Goal: Information Seeking & Learning: Learn about a topic

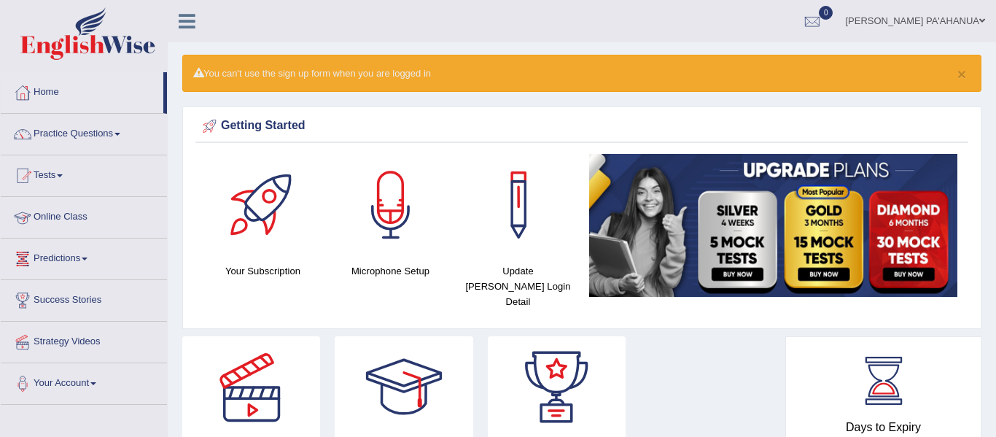
click at [65, 218] on link "Online Class" at bounding box center [84, 215] width 166 height 36
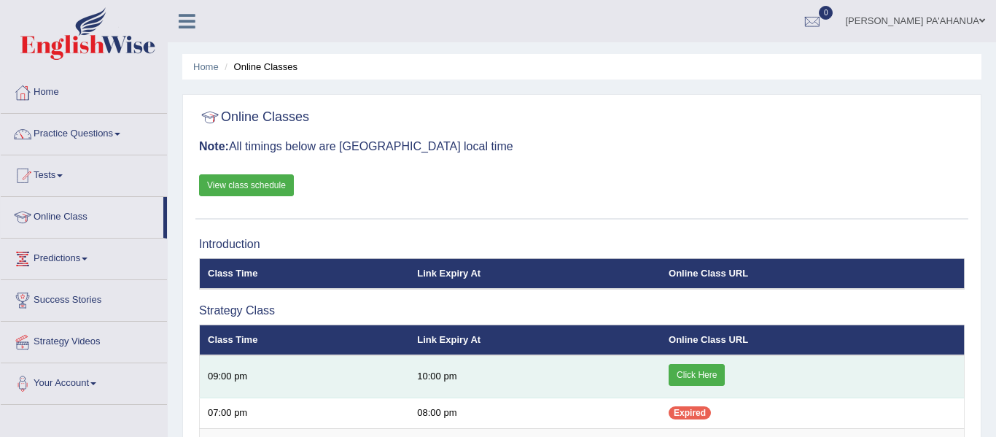
click at [712, 379] on link "Click Here" at bounding box center [696, 375] width 56 height 22
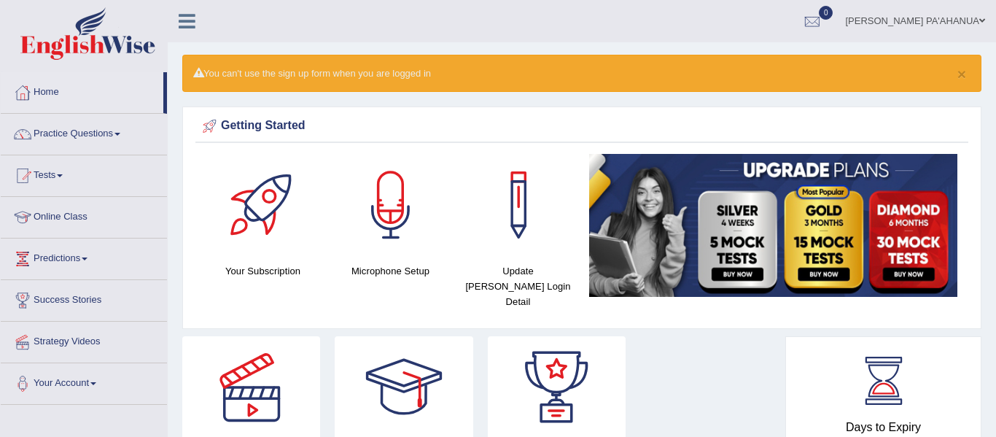
click at [97, 134] on link "Practice Questions" at bounding box center [84, 132] width 166 height 36
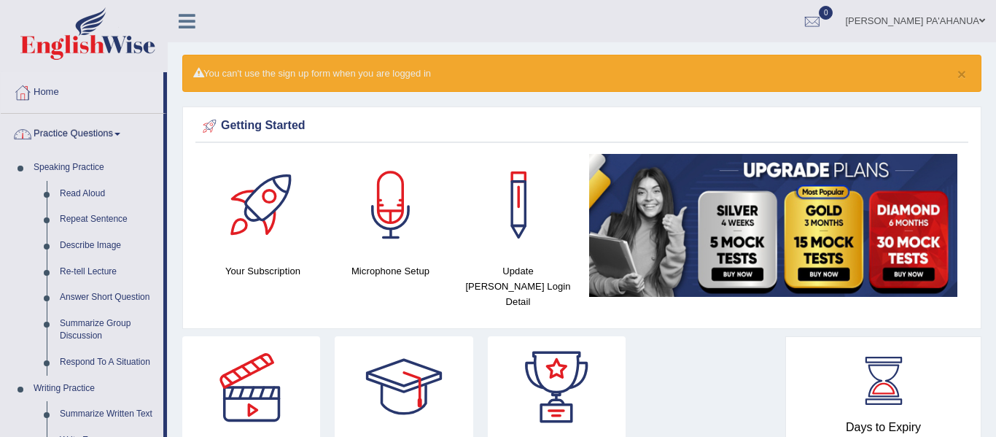
click at [46, 90] on link "Home" at bounding box center [82, 90] width 163 height 36
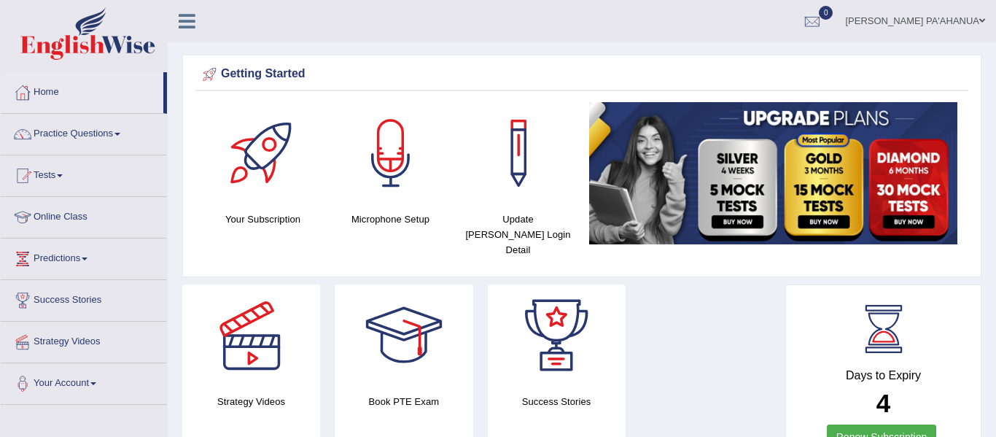
click at [73, 217] on link "Online Class" at bounding box center [84, 215] width 166 height 36
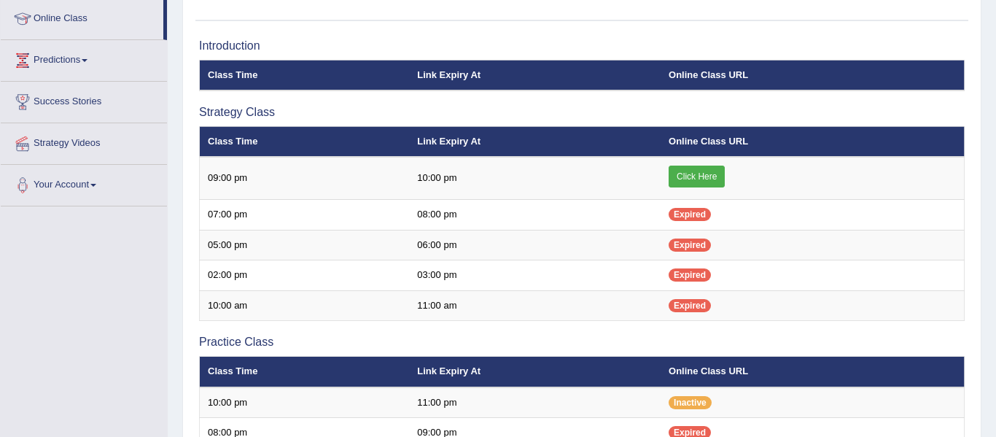
scroll to position [175, 0]
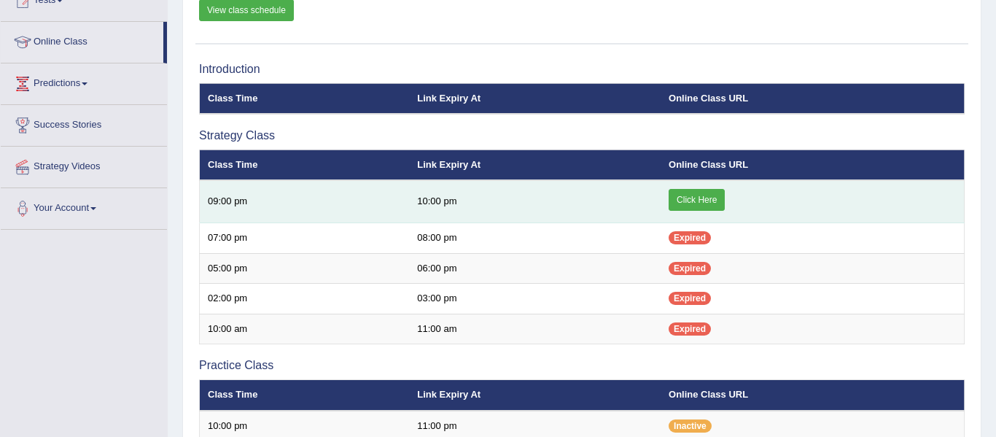
click at [693, 203] on link "Click Here" at bounding box center [696, 200] width 56 height 22
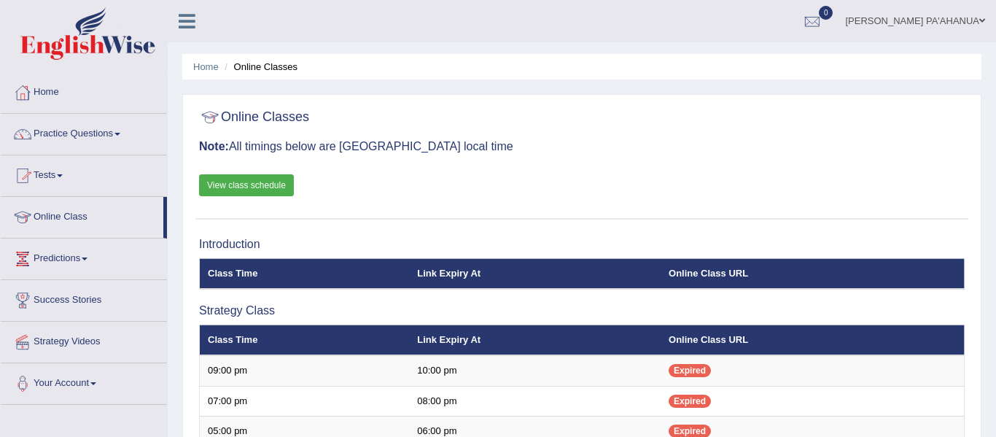
click at [76, 214] on link "Online Class" at bounding box center [82, 215] width 163 height 36
click at [80, 216] on link "Online Class" at bounding box center [82, 215] width 163 height 36
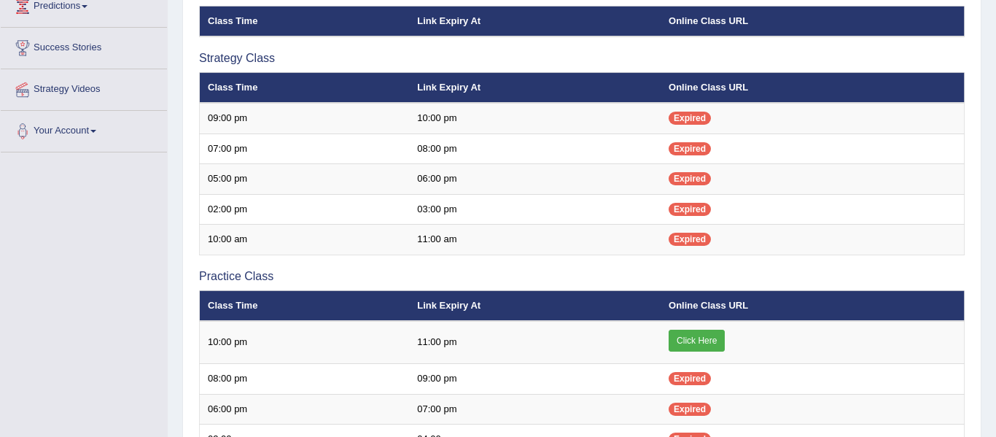
scroll to position [262, 0]
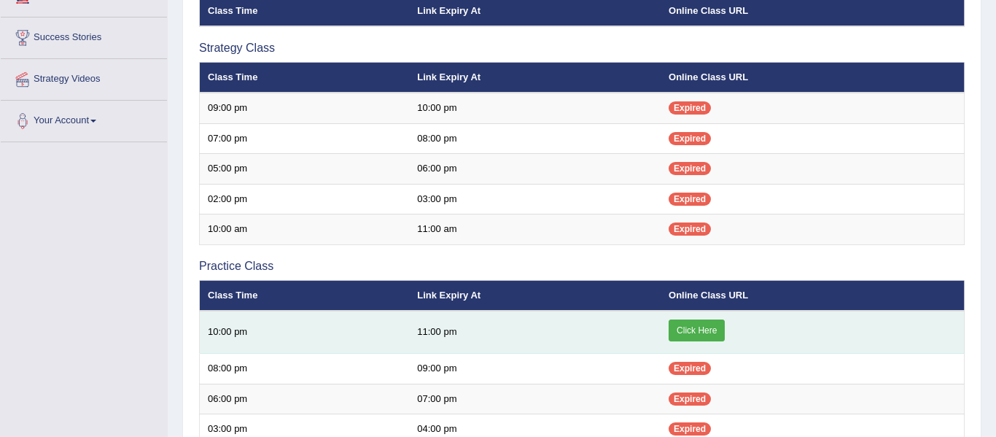
click at [706, 330] on link "Click Here" at bounding box center [696, 330] width 56 height 22
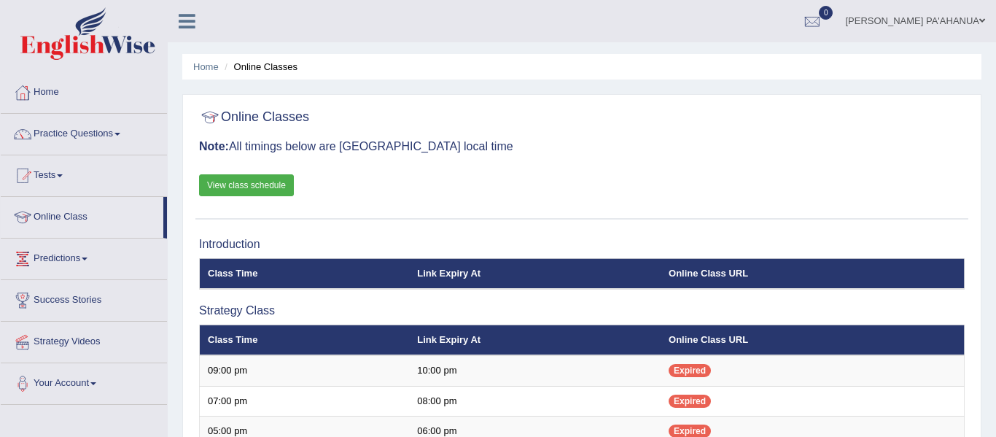
scroll to position [175, 0]
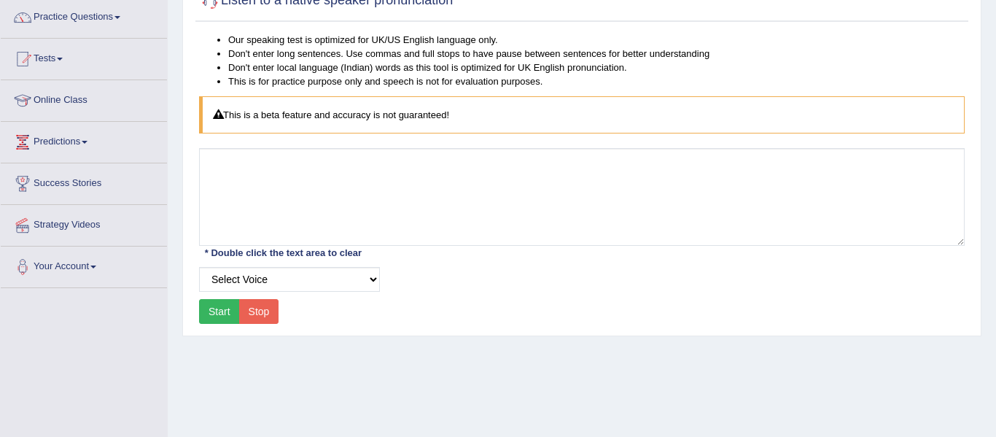
click at [117, 18] on link "Practice Questions" at bounding box center [84, 15] width 166 height 36
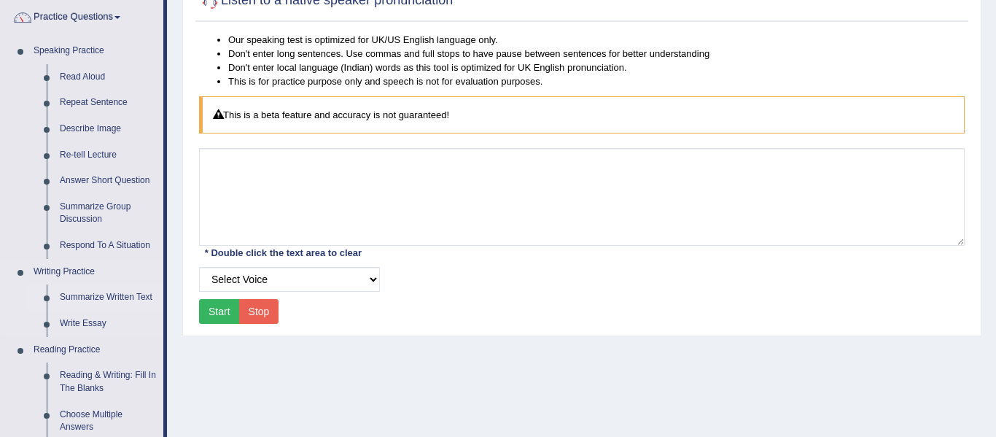
click at [139, 298] on link "Summarize Written Text" at bounding box center [108, 297] width 110 height 26
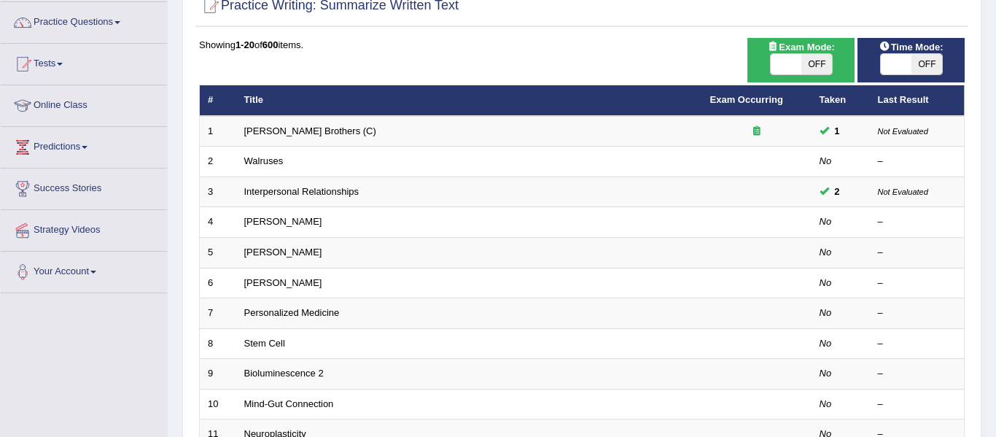
scroll to position [146, 0]
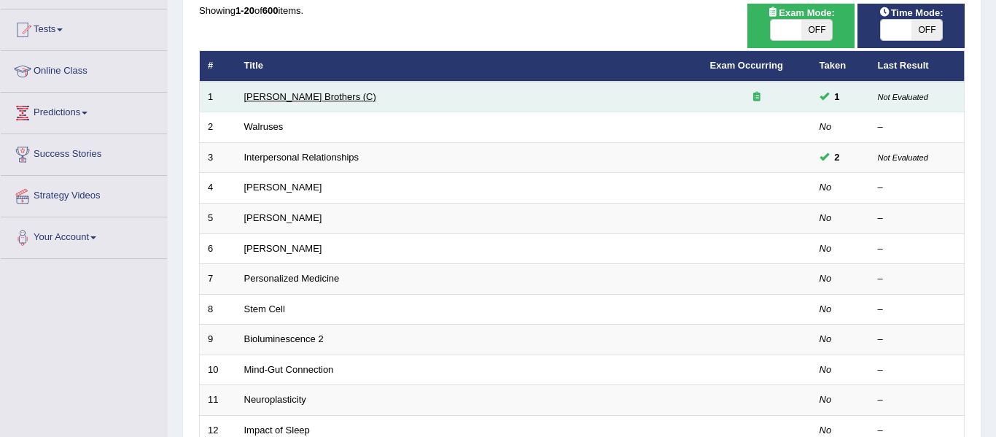
click at [310, 101] on link "[PERSON_NAME] Brothers (C)" at bounding box center [310, 96] width 132 height 11
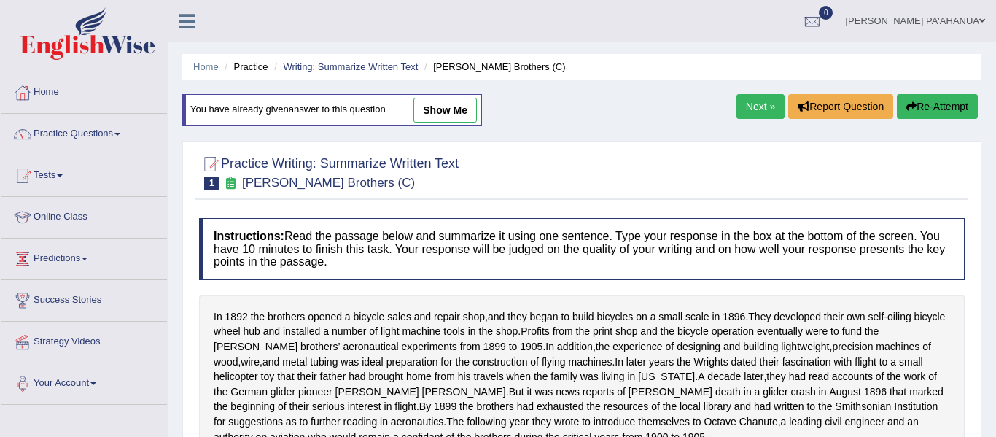
click at [88, 133] on link "Practice Questions" at bounding box center [84, 132] width 166 height 36
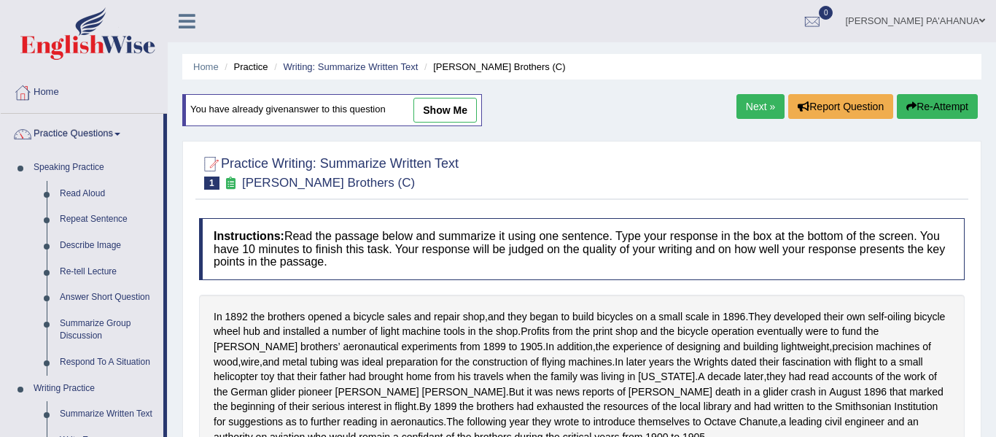
click at [176, 168] on div "Home Practice Writing: Summarize Written Text Wright Brothers (C) You have alre…" at bounding box center [582, 364] width 828 height 729
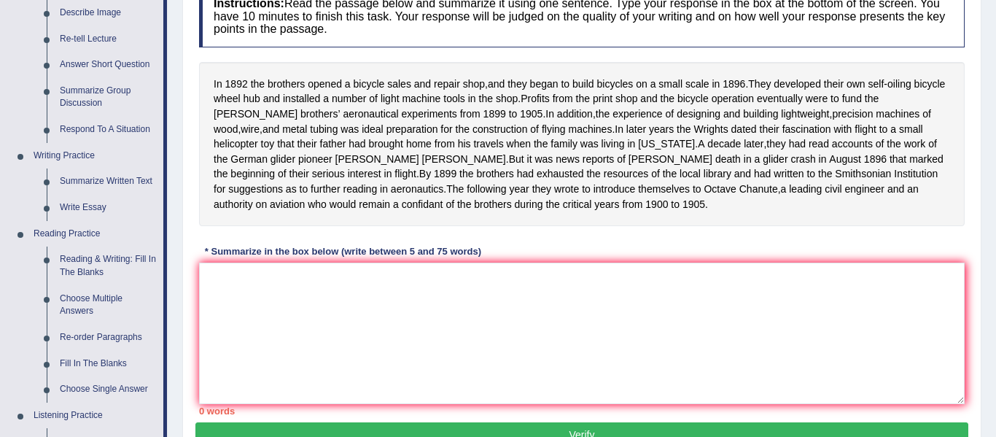
scroll to position [233, 0]
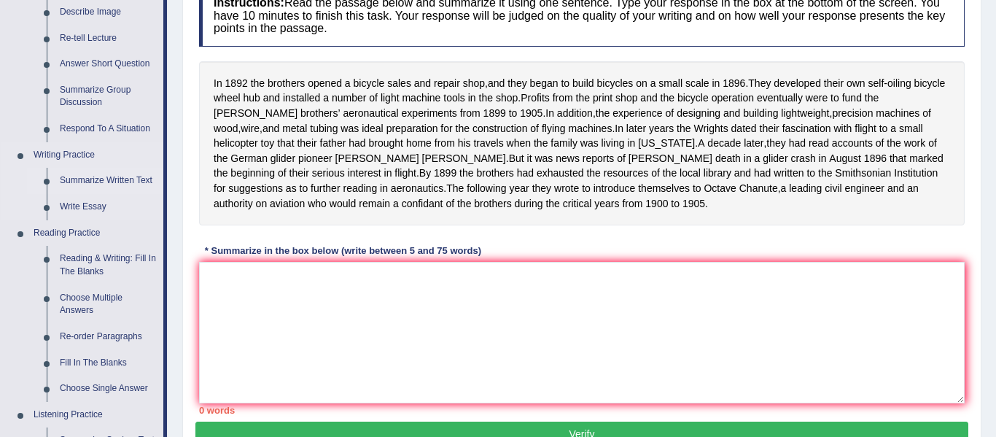
click at [119, 179] on link "Summarize Written Text" at bounding box center [108, 181] width 110 height 26
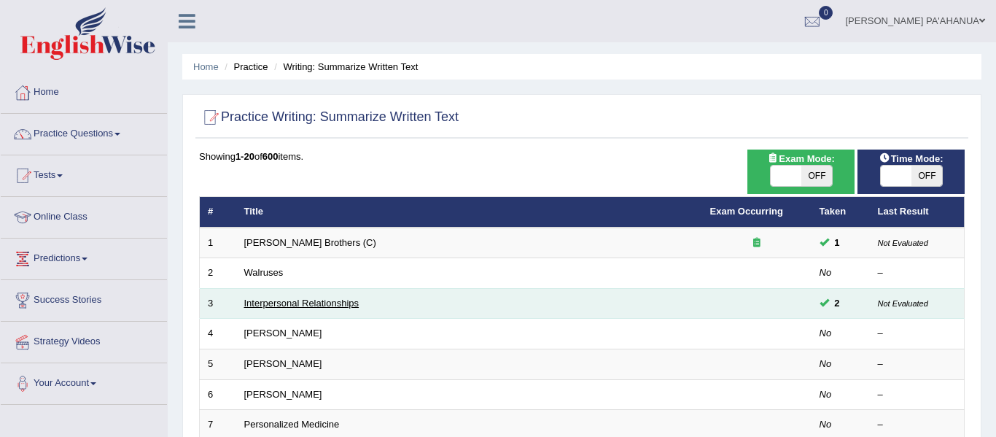
click at [352, 307] on link "Interpersonal Relationships" at bounding box center [301, 302] width 115 height 11
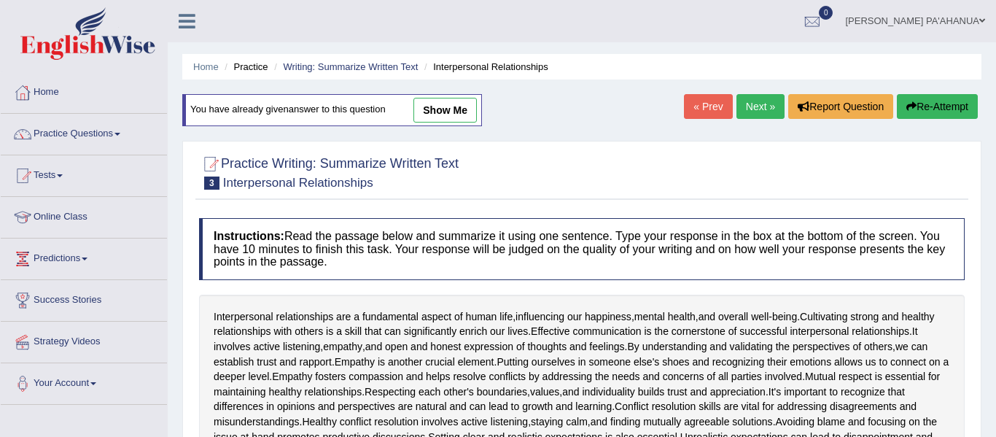
click at [459, 111] on link "show me" at bounding box center [444, 110] width 63 height 25
type textarea "In this essay im going to write about the interpersonal relationships and the f…"
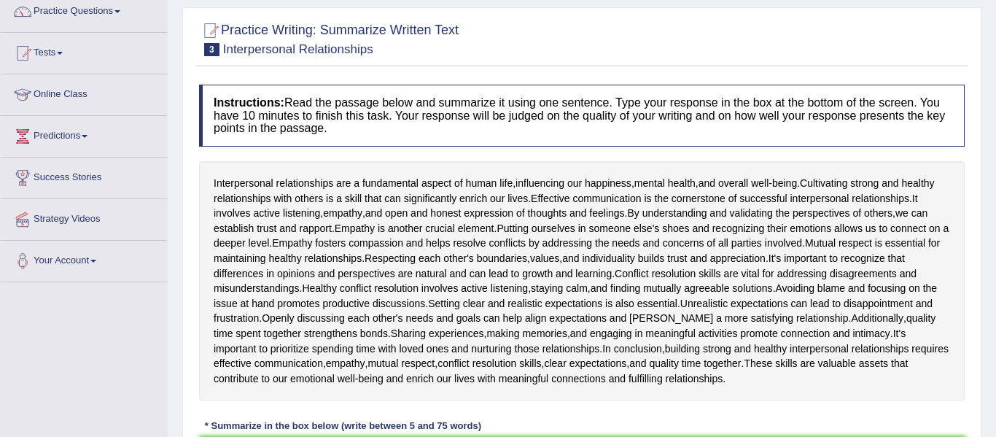
scroll to position [120, 0]
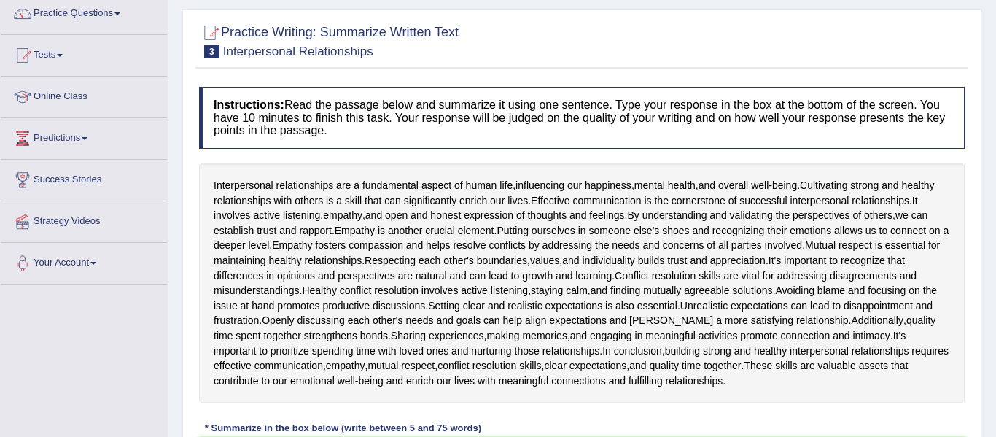
click at [476, 29] on div at bounding box center [581, 40] width 765 height 44
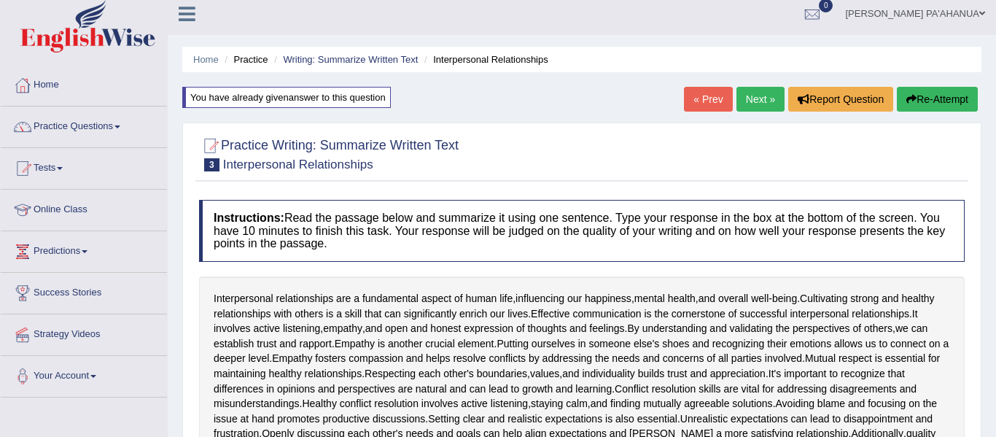
scroll to position [0, 0]
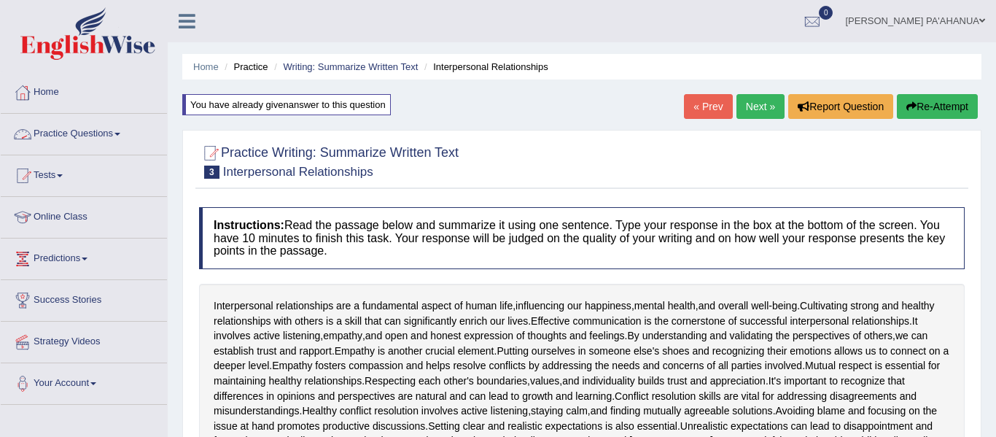
click at [107, 131] on link "Practice Questions" at bounding box center [84, 132] width 166 height 36
